Goal: Task Accomplishment & Management: Complete application form

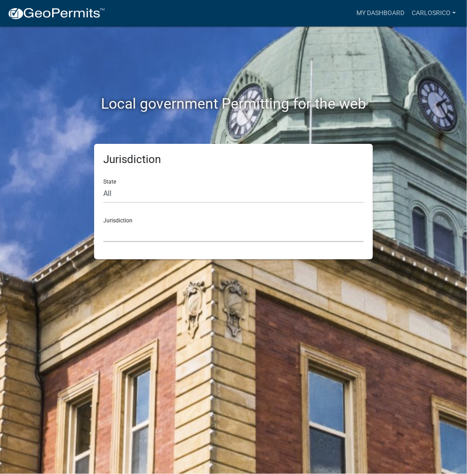
click at [132, 235] on select "[GEOGRAPHIC_DATA], [US_STATE] [GEOGRAPHIC_DATA], [US_STATE][PERSON_NAME][GEOGRA…" at bounding box center [233, 232] width 260 height 19
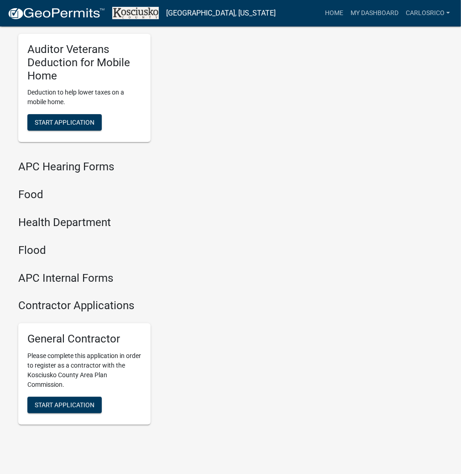
scroll to position [1098, 0]
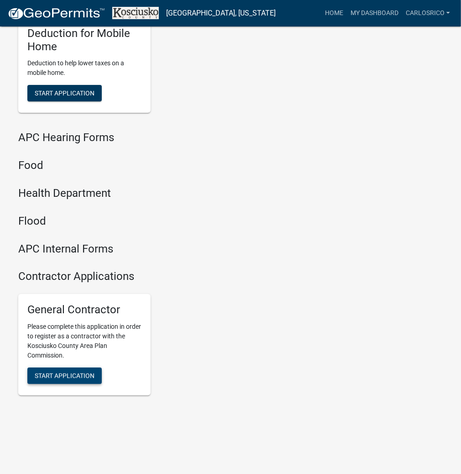
click at [57, 375] on span "Start Application" at bounding box center [65, 375] width 60 height 7
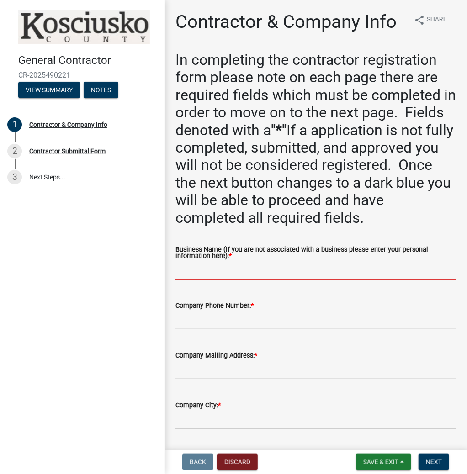
click at [201, 270] on input "Business Name (If you are not associated with a business please enter your pers…" at bounding box center [315, 270] width 281 height 19
paste input "CARLOSRICO"
click at [202, 268] on input "CARLOSRICO" at bounding box center [315, 270] width 281 height 19
type input "[PERSON_NAME]"
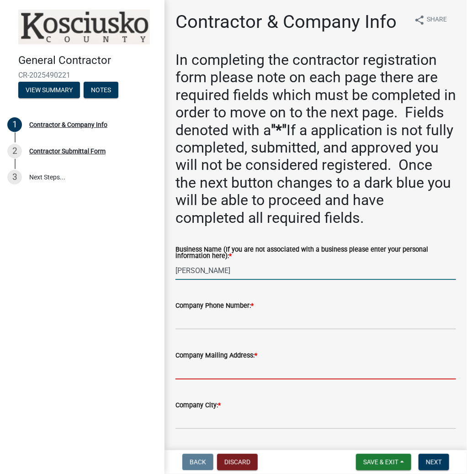
click at [196, 373] on input "Company Mailing Address: *" at bounding box center [315, 370] width 281 height 19
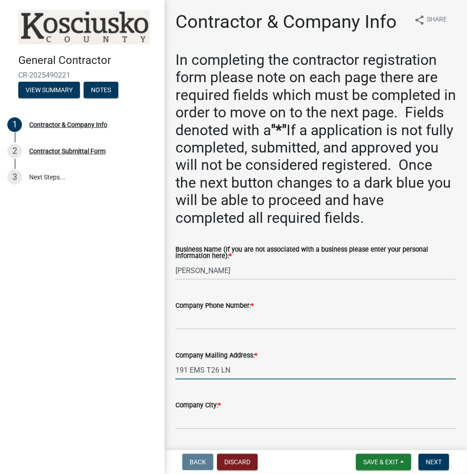
type input "191 EMS T26 LN"
type input "[GEOGRAPHIC_DATA]"
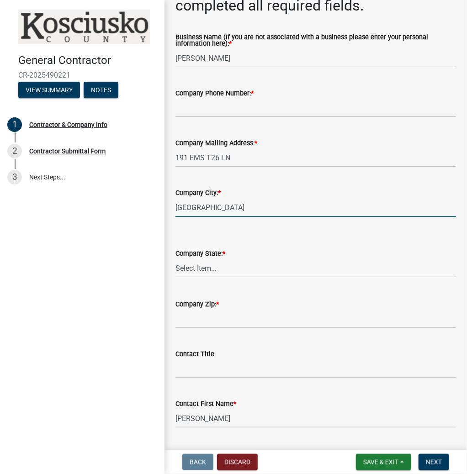
scroll to position [219, 0]
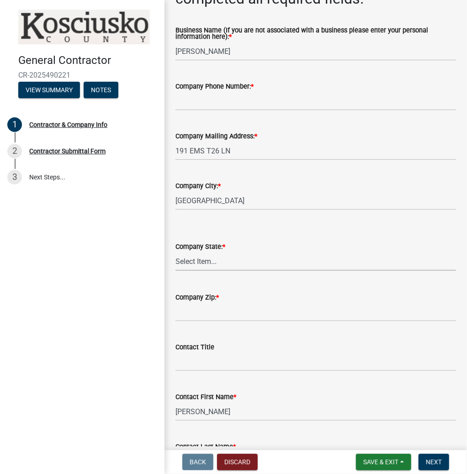
click at [200, 261] on select "Select Item... [US_STATE] [US_STATE] [US_STATE] [US_STATE] [US_STATE] [US_STATE…" at bounding box center [315, 261] width 281 height 19
select select "IN"
click at [175, 252] on select "Select Item... [US_STATE] [US_STATE] [US_STATE] [US_STATE] [US_STATE] [US_STATE…" at bounding box center [315, 261] width 281 height 19
click at [185, 318] on input "Company Zip: *" at bounding box center [315, 312] width 281 height 19
type input "46538"
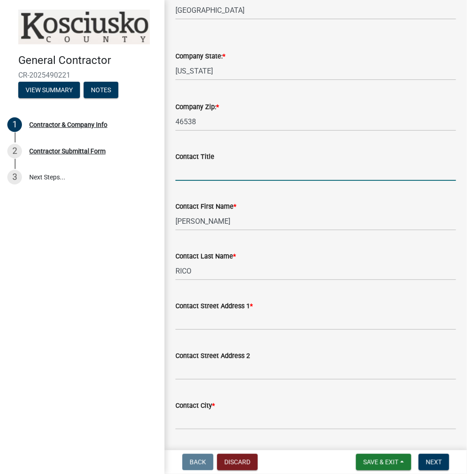
scroll to position [475, 0]
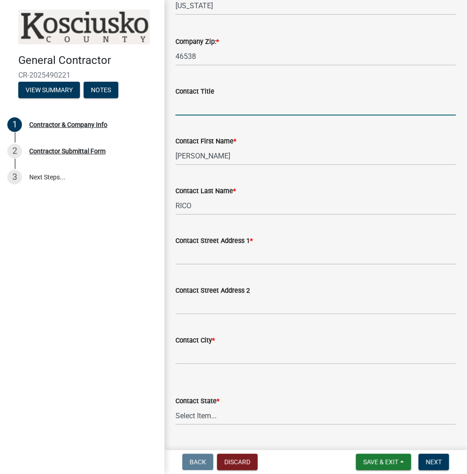
click at [171, 252] on div "Contact Street Address 1 *" at bounding box center [316, 244] width 294 height 42
click at [174, 254] on div "Contact Street Address 1 *" at bounding box center [316, 244] width 294 height 42
click at [185, 260] on input "Contact Street Address 1 *" at bounding box center [315, 255] width 281 height 19
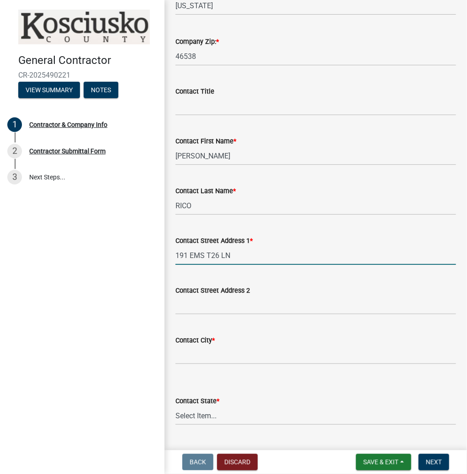
type input "191 EMS T26 LN"
click at [192, 349] on input "Contact City *" at bounding box center [315, 355] width 281 height 19
type input "[GEOGRAPHIC_DATA]"
click at [199, 416] on select "Select Item... [US_STATE] [US_STATE] [US_STATE] [US_STATE] [US_STATE] [US_STATE…" at bounding box center [315, 416] width 281 height 19
select select "IN"
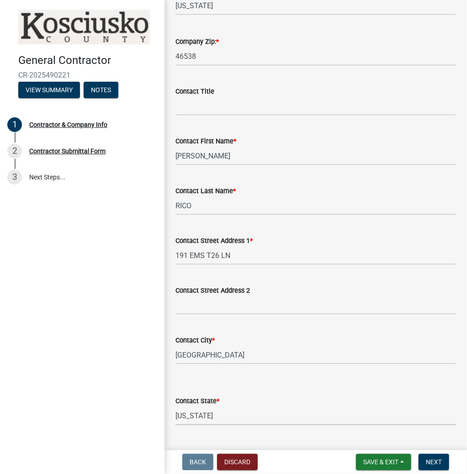
click at [175, 407] on select "Select Item... [US_STATE] [US_STATE] [US_STATE] [US_STATE] [US_STATE] [US_STATE…" at bounding box center [315, 416] width 281 height 19
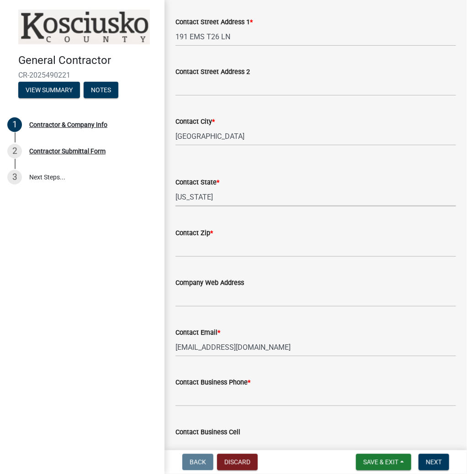
scroll to position [695, 0]
click at [190, 252] on input "Contact Zip *" at bounding box center [315, 247] width 281 height 19
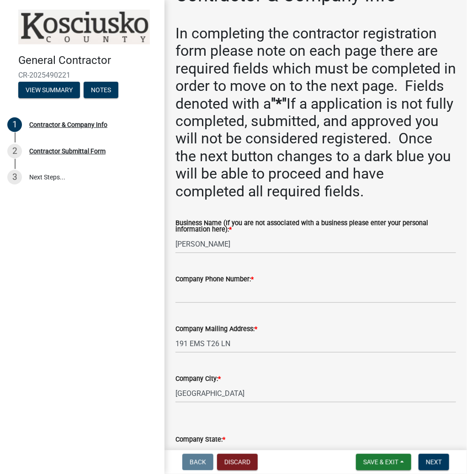
scroll to position [0, 0]
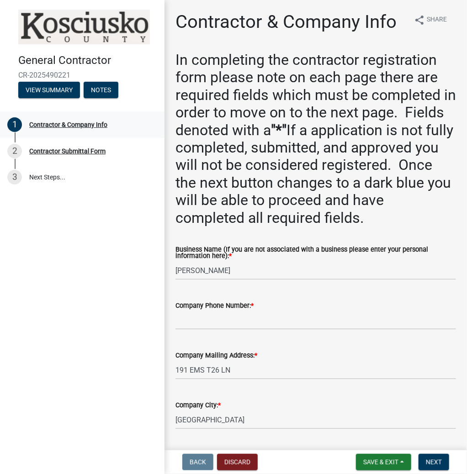
type input "46538"
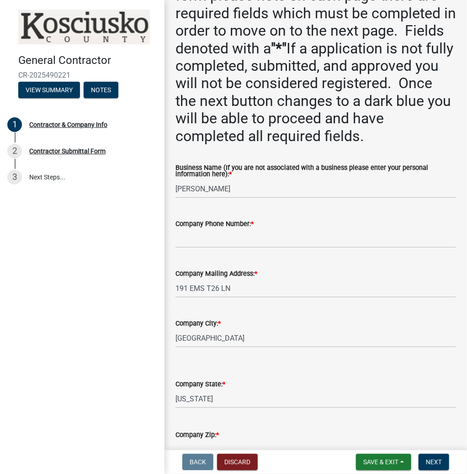
scroll to position [37, 0]
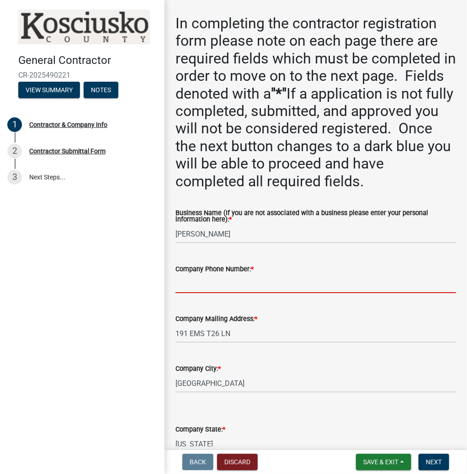
click at [208, 283] on input "Company Phone Number: *" at bounding box center [315, 284] width 281 height 19
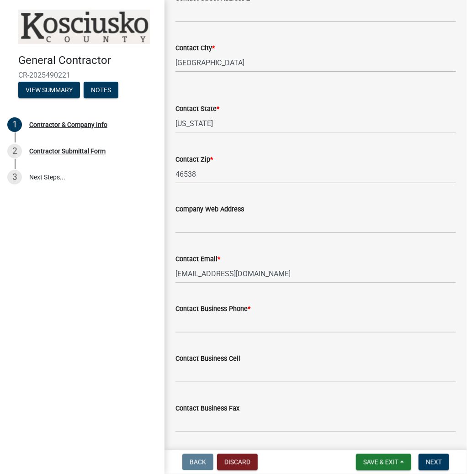
scroll to position [797, 0]
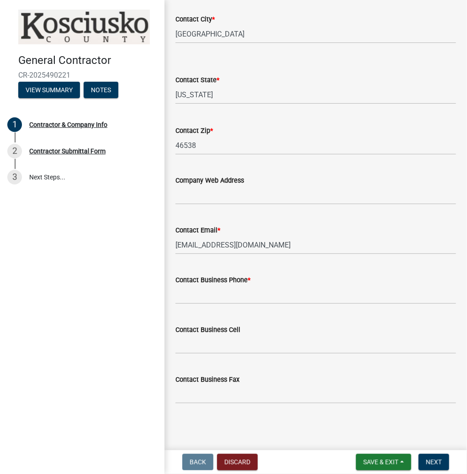
type input "[PHONE_NUMBER]"
click at [206, 295] on input "Contact Business Phone *" at bounding box center [315, 295] width 281 height 19
type input "[PHONE_NUMBER]"
click at [434, 460] on span "Next" at bounding box center [434, 462] width 16 height 7
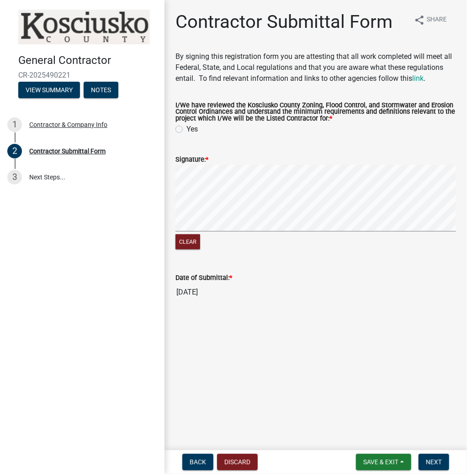
click at [186, 130] on label "Yes" at bounding box center [191, 129] width 11 height 11
click at [186, 130] on input "Yes" at bounding box center [189, 127] width 6 height 6
radio input "true"
click at [431, 458] on button "Next" at bounding box center [434, 462] width 31 height 16
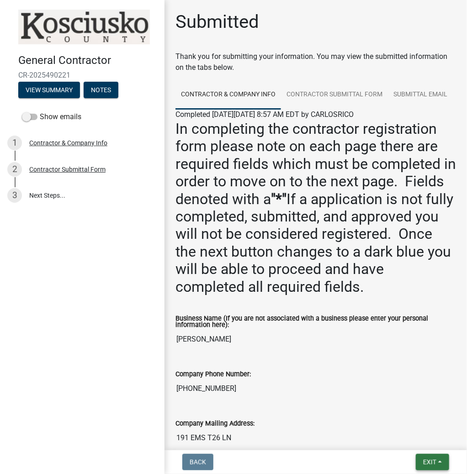
click at [429, 459] on span "Exit" at bounding box center [429, 462] width 13 height 7
click at [419, 437] on button "Save & Exit" at bounding box center [412, 439] width 73 height 22
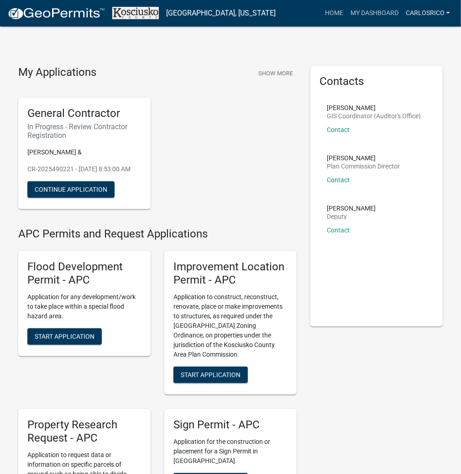
click at [435, 18] on link "CARLOSRICO" at bounding box center [429, 13] width 52 height 17
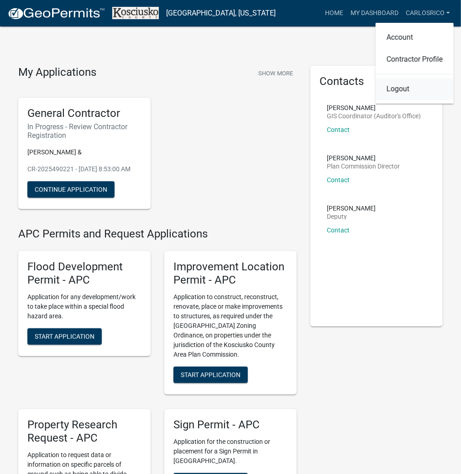
click at [404, 86] on link "Logout" at bounding box center [415, 89] width 78 height 22
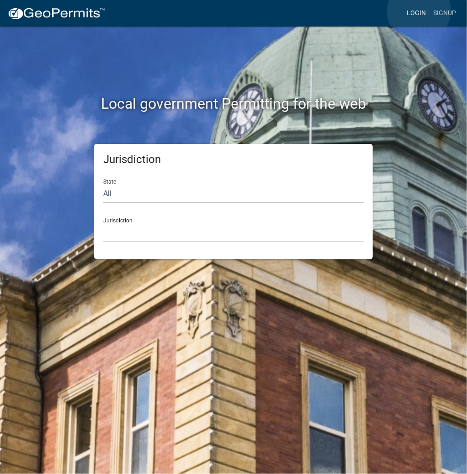
click at [419, 11] on link "Login" at bounding box center [416, 13] width 27 height 17
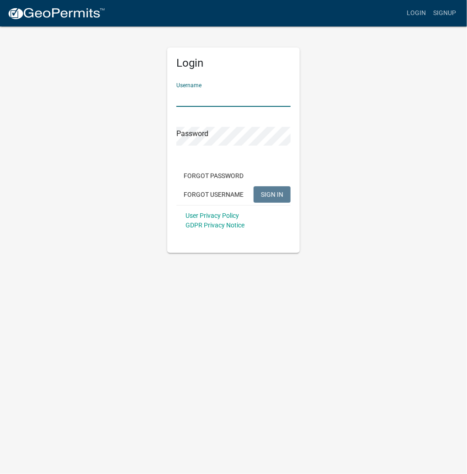
click at [206, 95] on input "Username" at bounding box center [233, 97] width 114 height 19
type input "kosplanning"
click at [254, 186] on button "SIGN IN" at bounding box center [272, 194] width 37 height 16
